Goal: Task Accomplishment & Management: Use online tool/utility

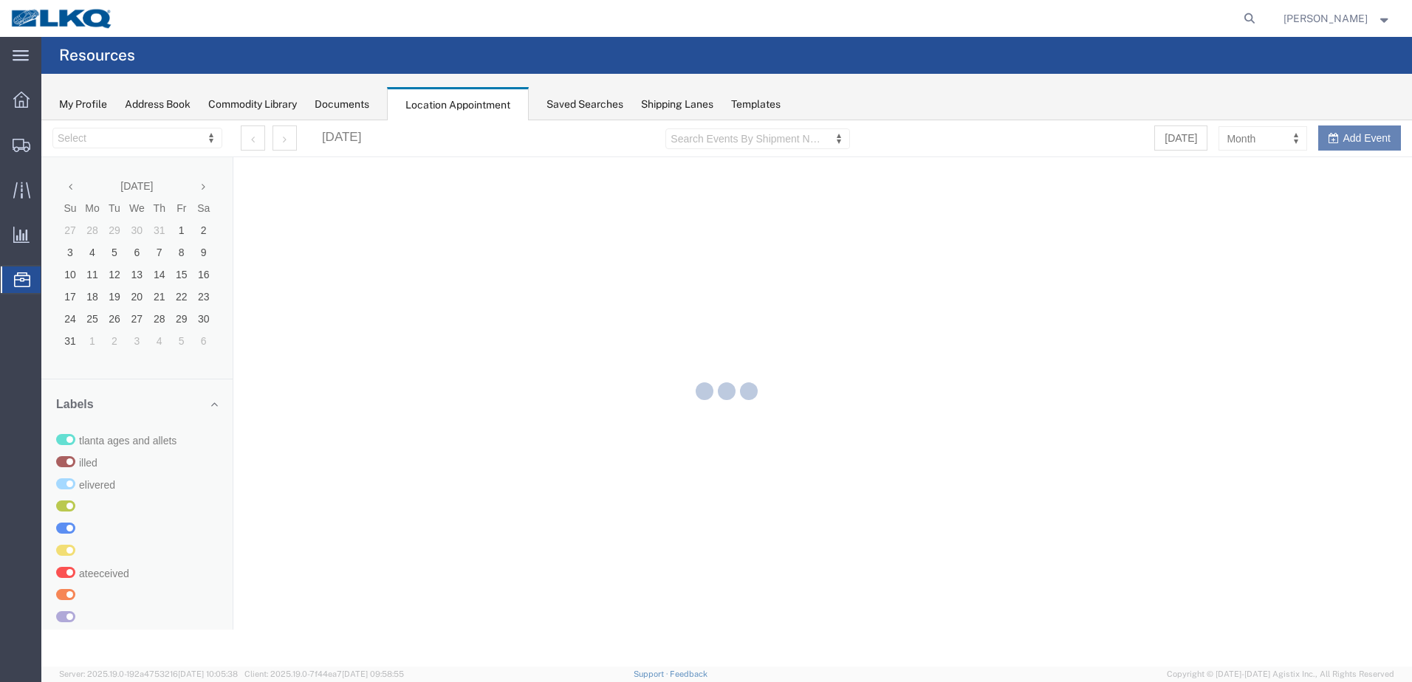
select select "28018"
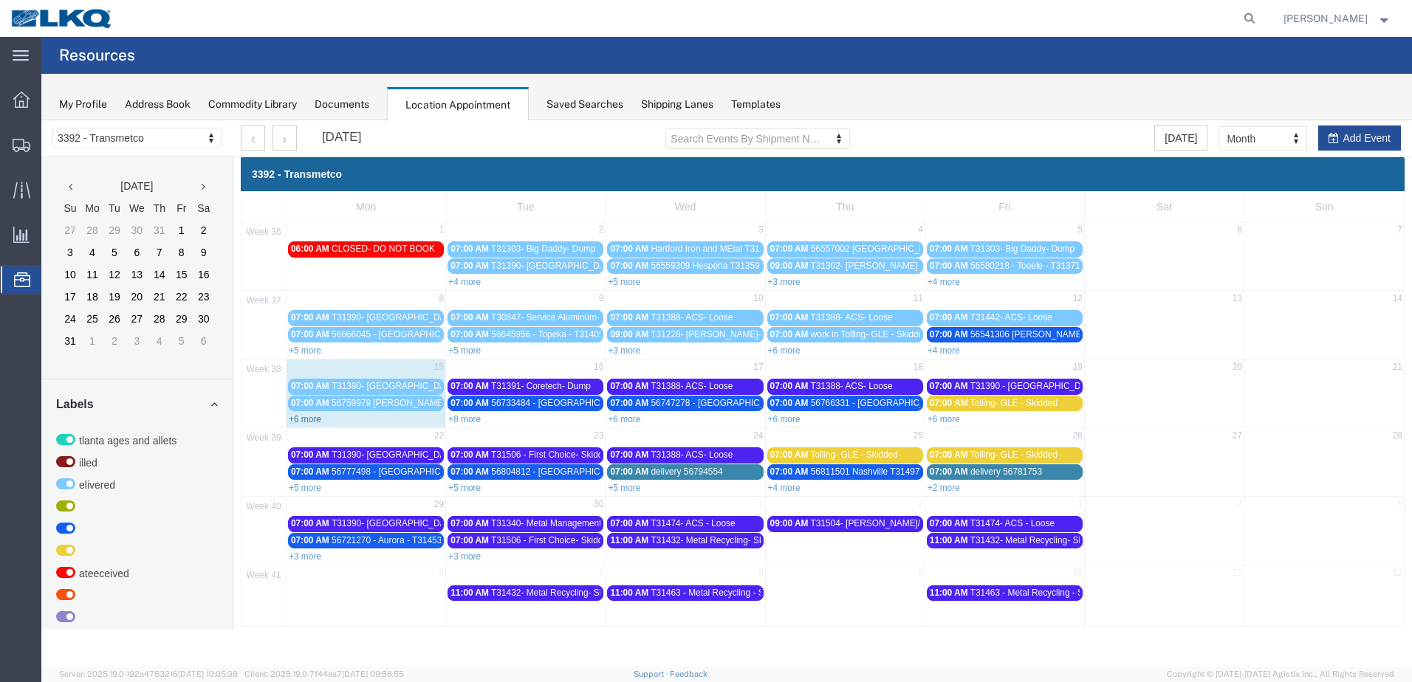
click at [308, 420] on link "+6 more" at bounding box center [305, 419] width 32 height 10
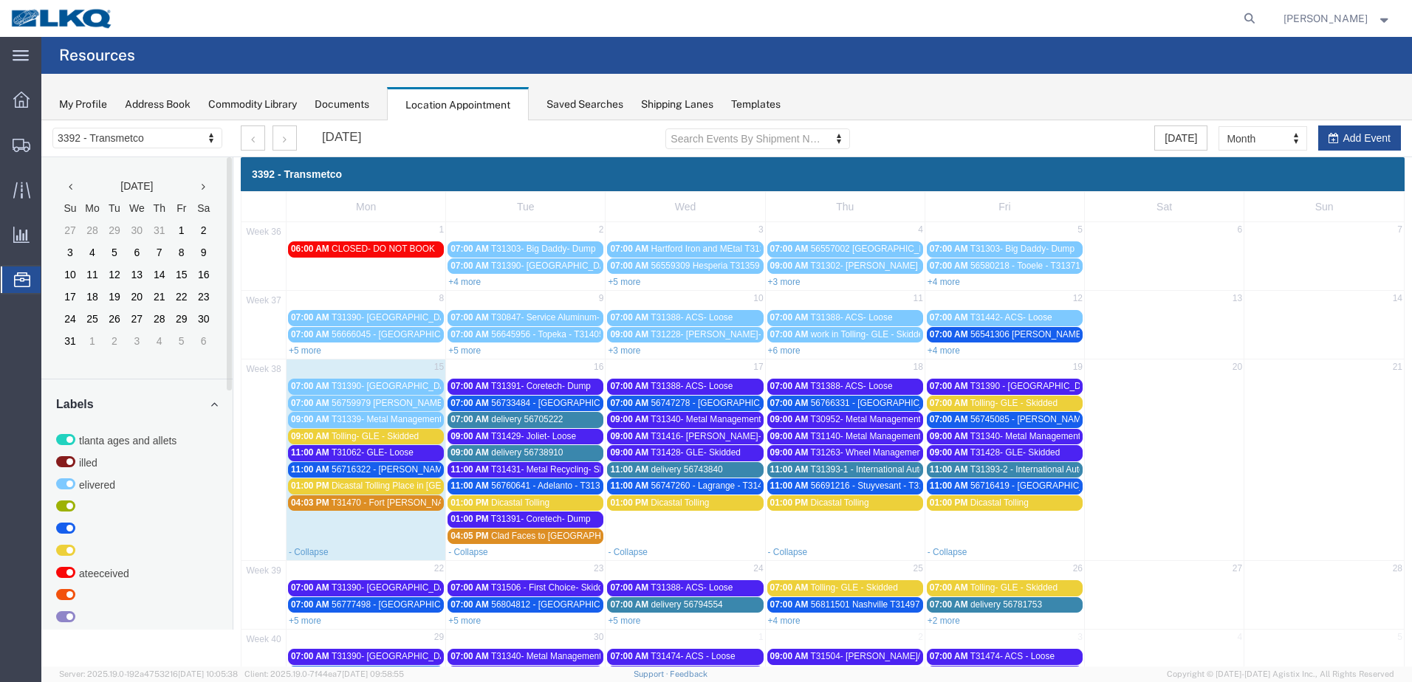
click at [374, 499] on span "T31470 - Fort [PERSON_NAME] Roll off Swap" at bounding box center [422, 503] width 182 height 10
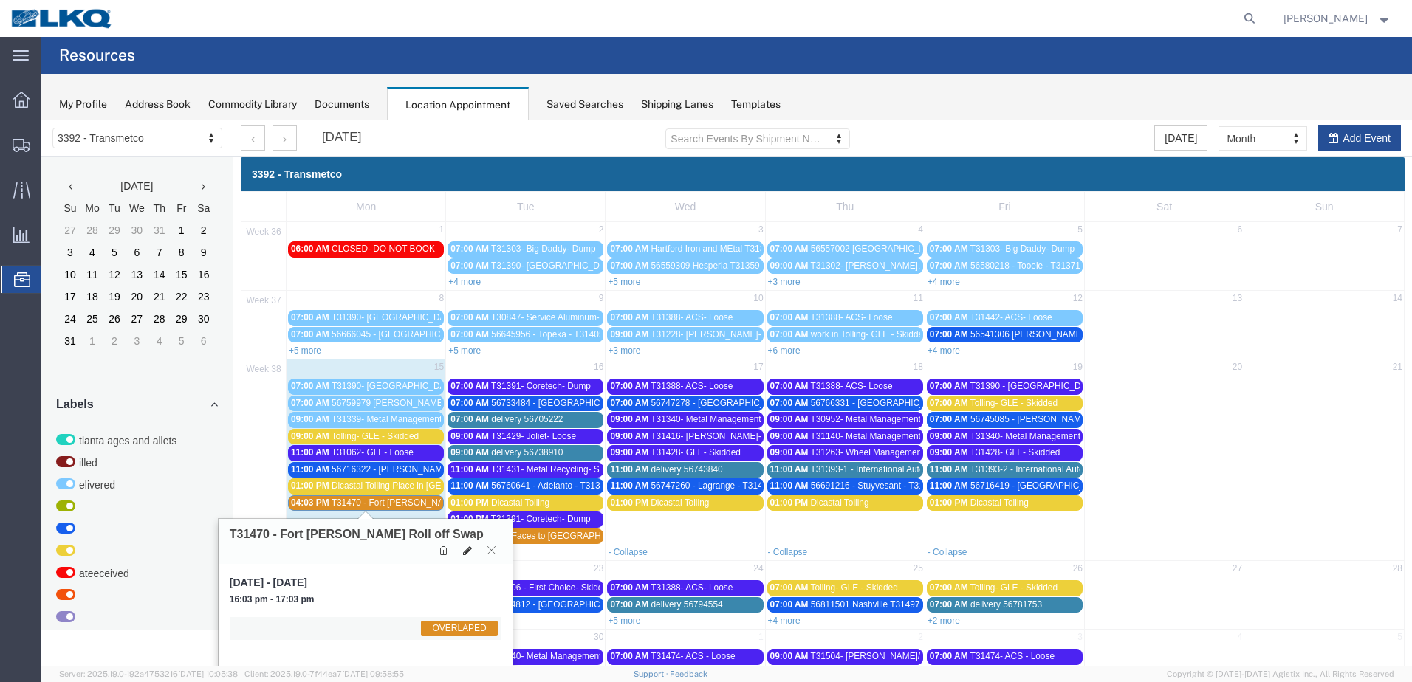
click at [463, 546] on icon at bounding box center [467, 551] width 9 height 10
select select "1"
select select "3540"
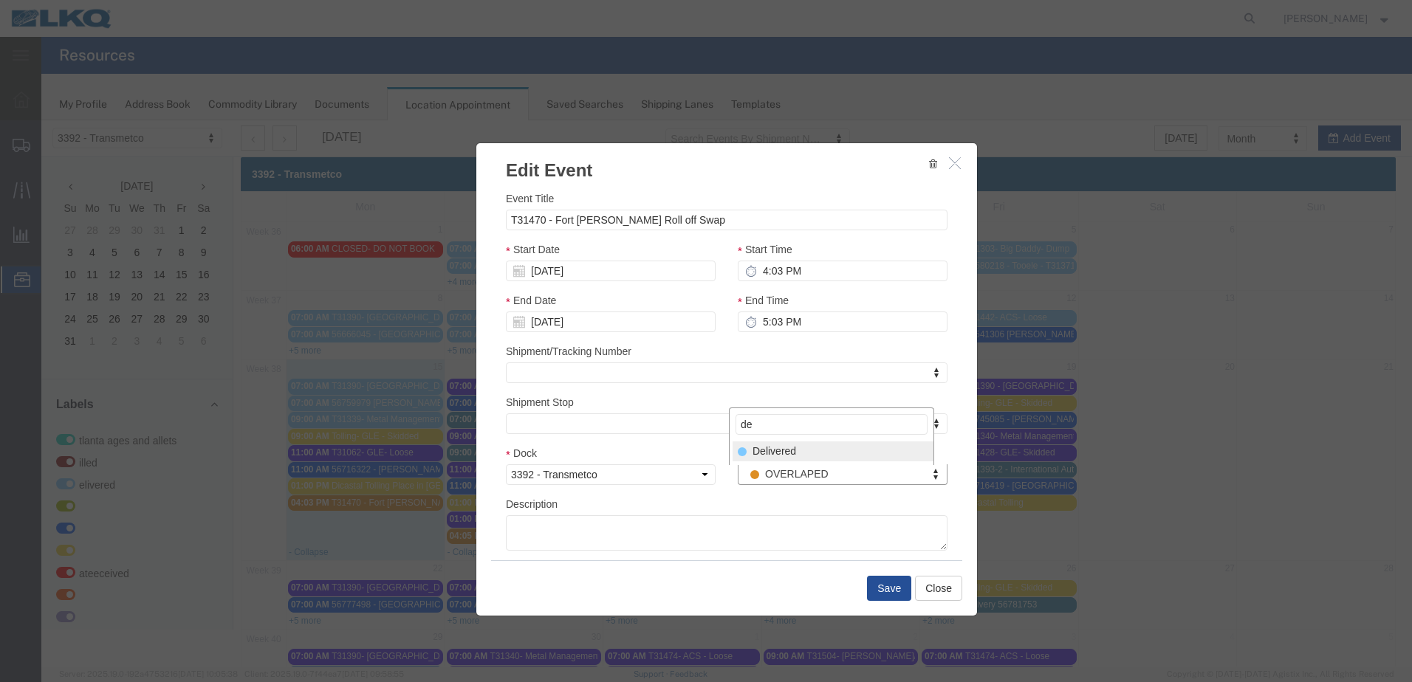
type input "de"
select select "40"
click at [898, 585] on button "Save" at bounding box center [889, 588] width 44 height 25
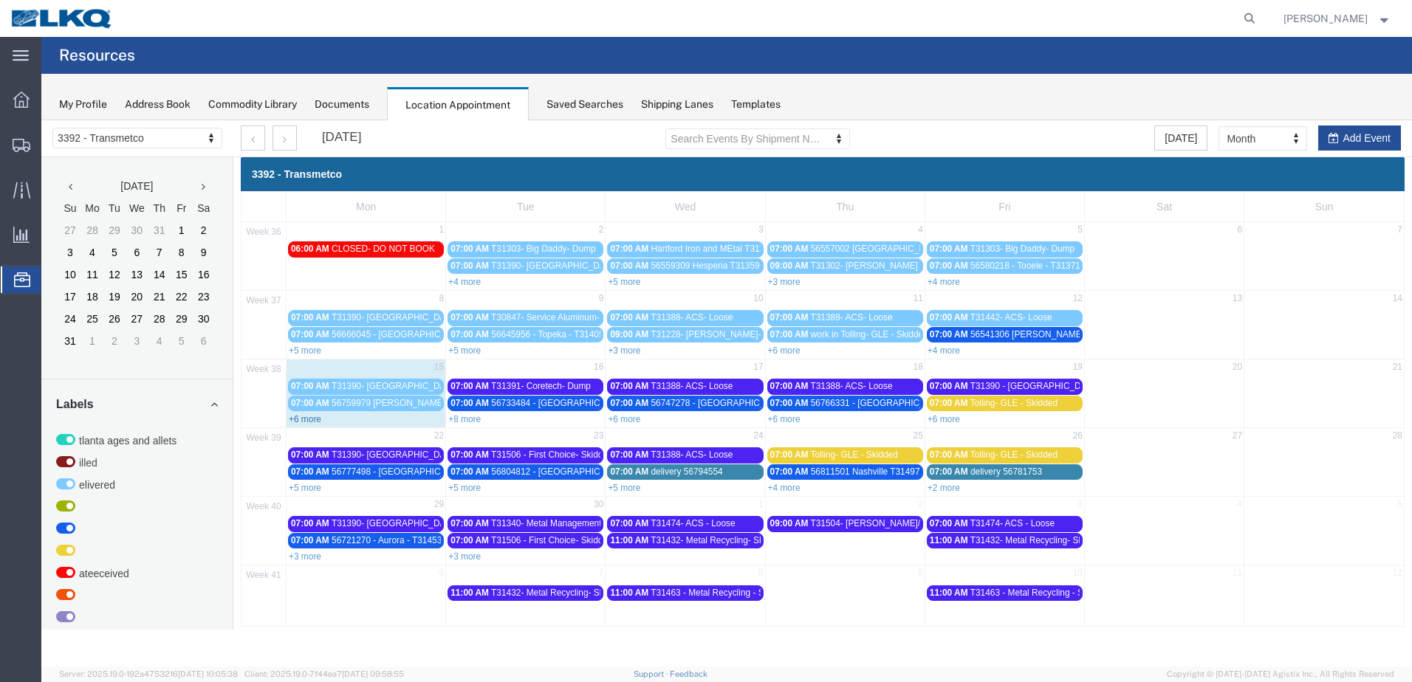
click at [316, 420] on link "+6 more" at bounding box center [305, 419] width 32 height 10
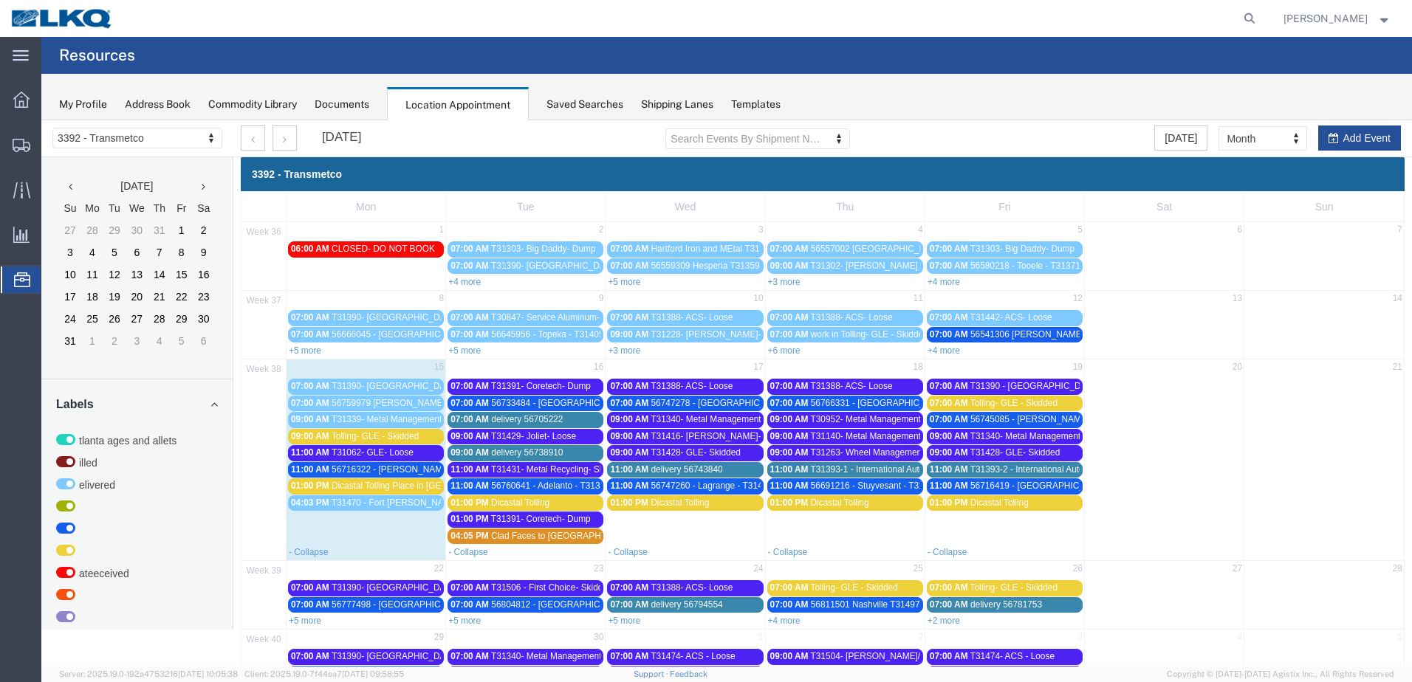
click at [411, 468] on span "56716322 - [PERSON_NAME] - T31456 - Palletized" at bounding box center [432, 469] width 202 height 10
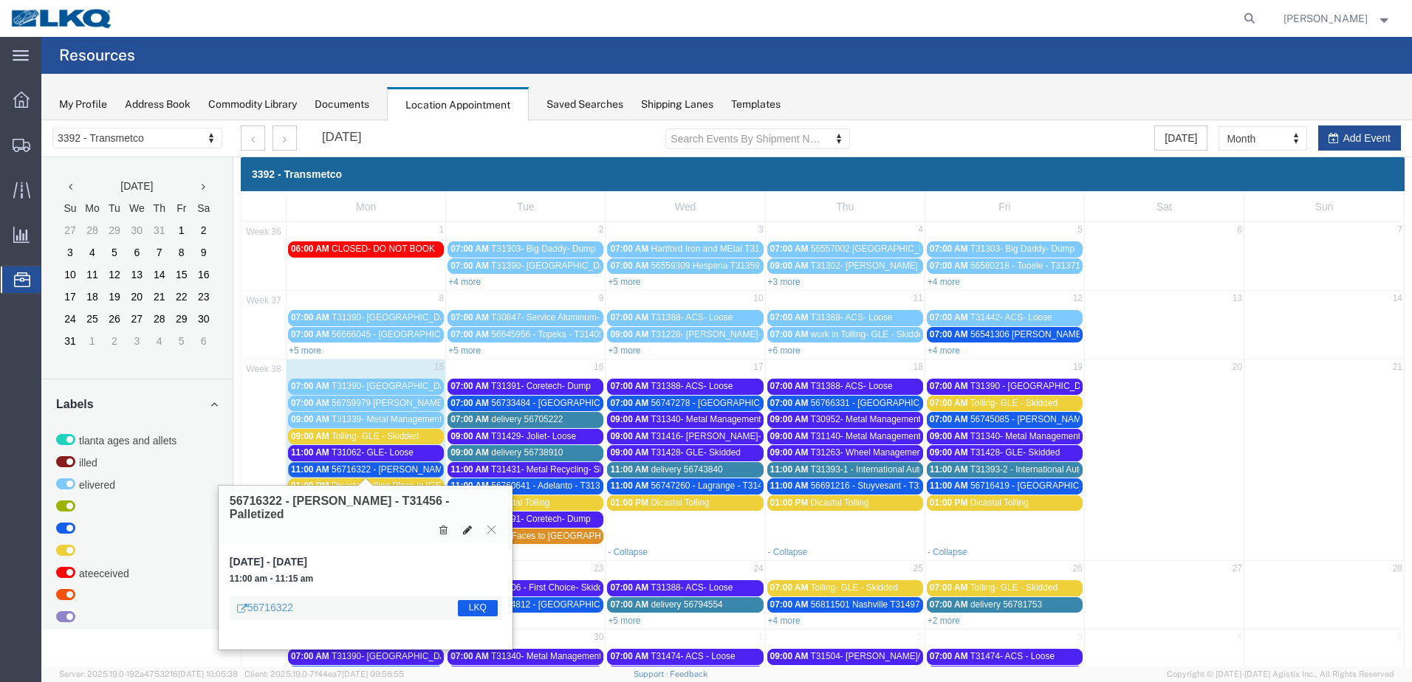
click at [467, 525] on icon at bounding box center [467, 530] width 9 height 10
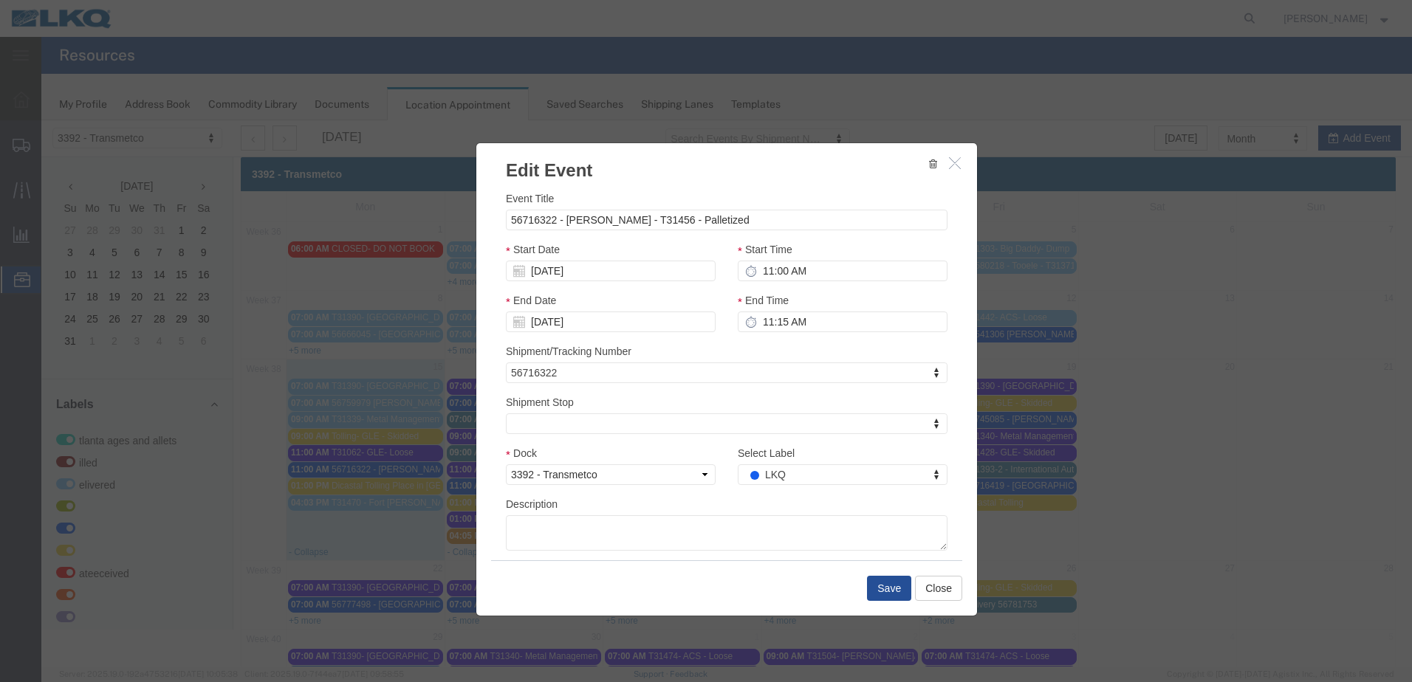
select select
drag, startPoint x: 893, startPoint y: 599, endPoint x: 852, endPoint y: 479, distance: 127.2
type input "de"
select select "40"
click at [884, 591] on button "Save" at bounding box center [889, 588] width 44 height 25
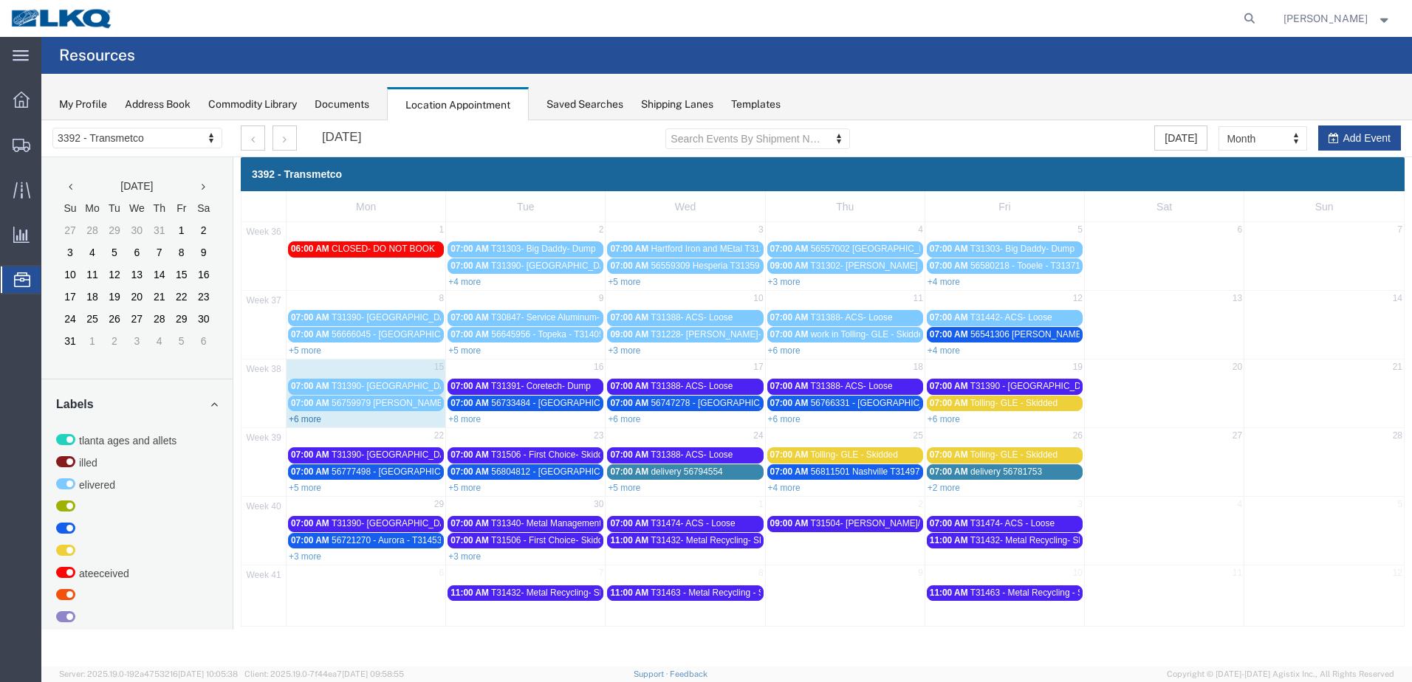
click at [309, 424] on link "+6 more" at bounding box center [305, 419] width 32 height 10
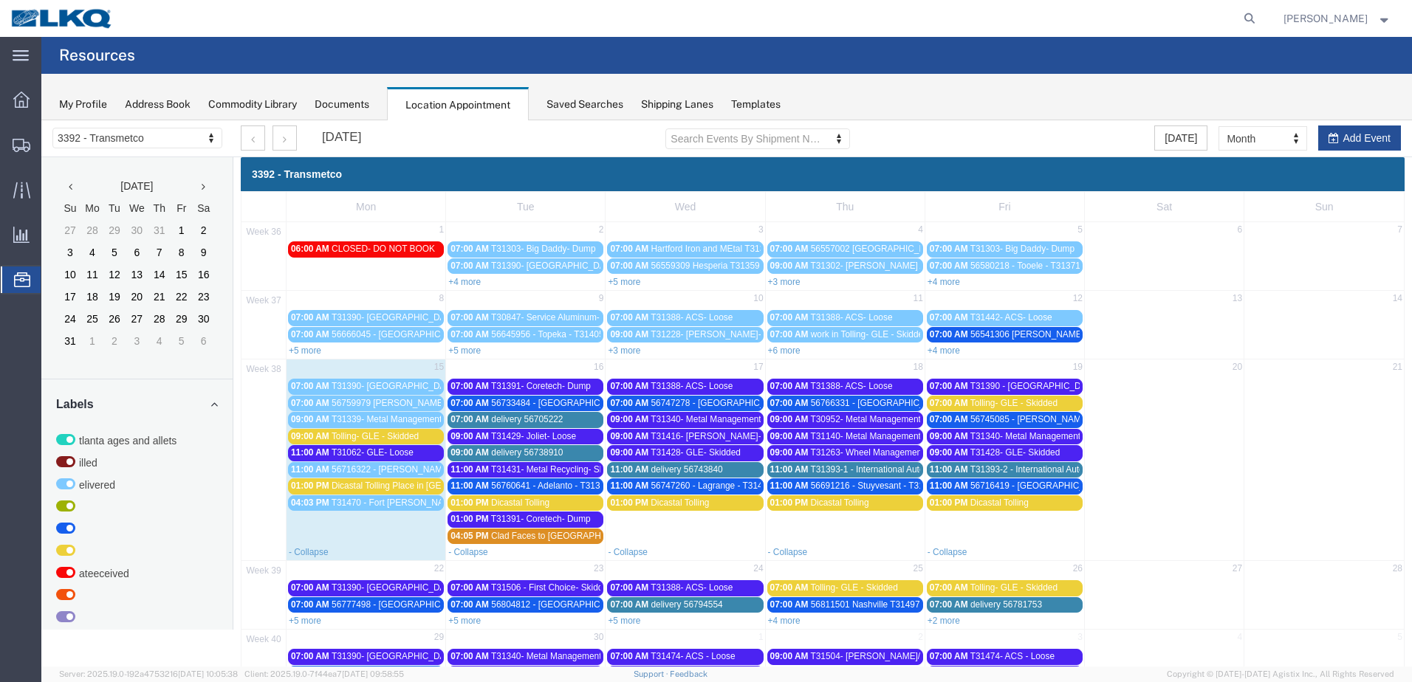
click at [394, 470] on span "56716322 - [PERSON_NAME] - T31456 - Palletized" at bounding box center [432, 469] width 202 height 10
